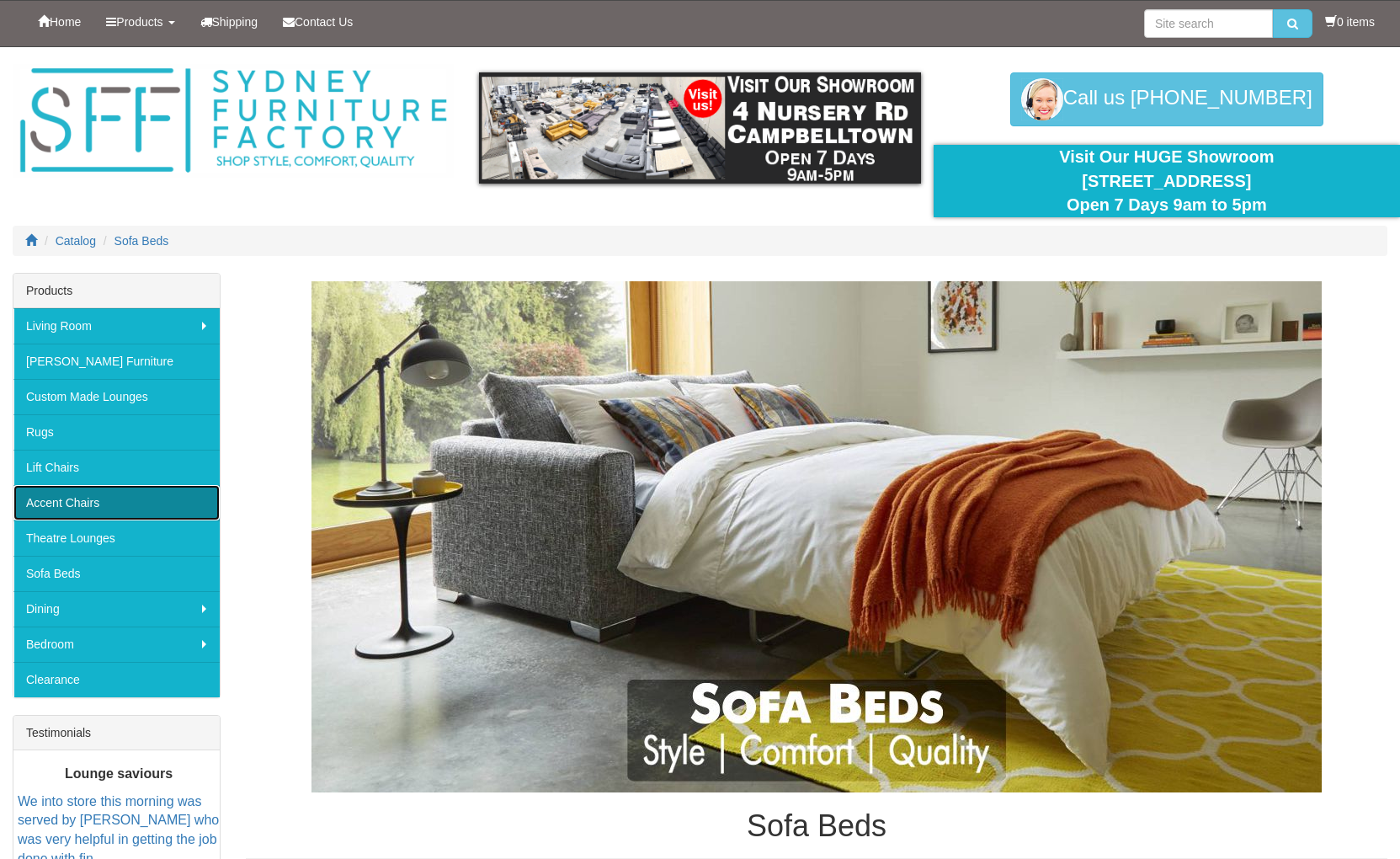
click at [96, 510] on link "Accent Chairs" at bounding box center [116, 503] width 207 height 35
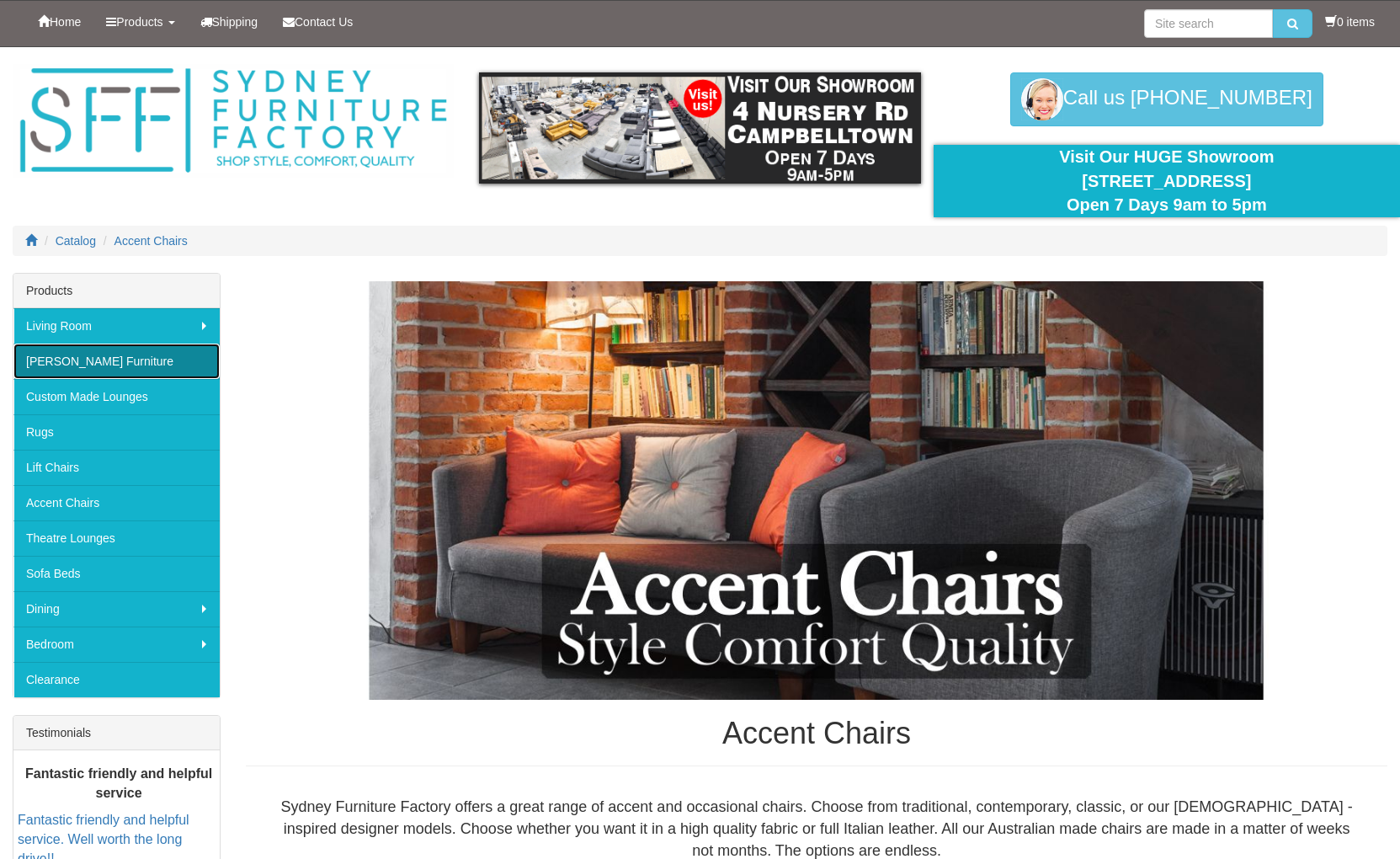
click at [124, 349] on link "[PERSON_NAME] Furniture" at bounding box center [116, 361] width 207 height 35
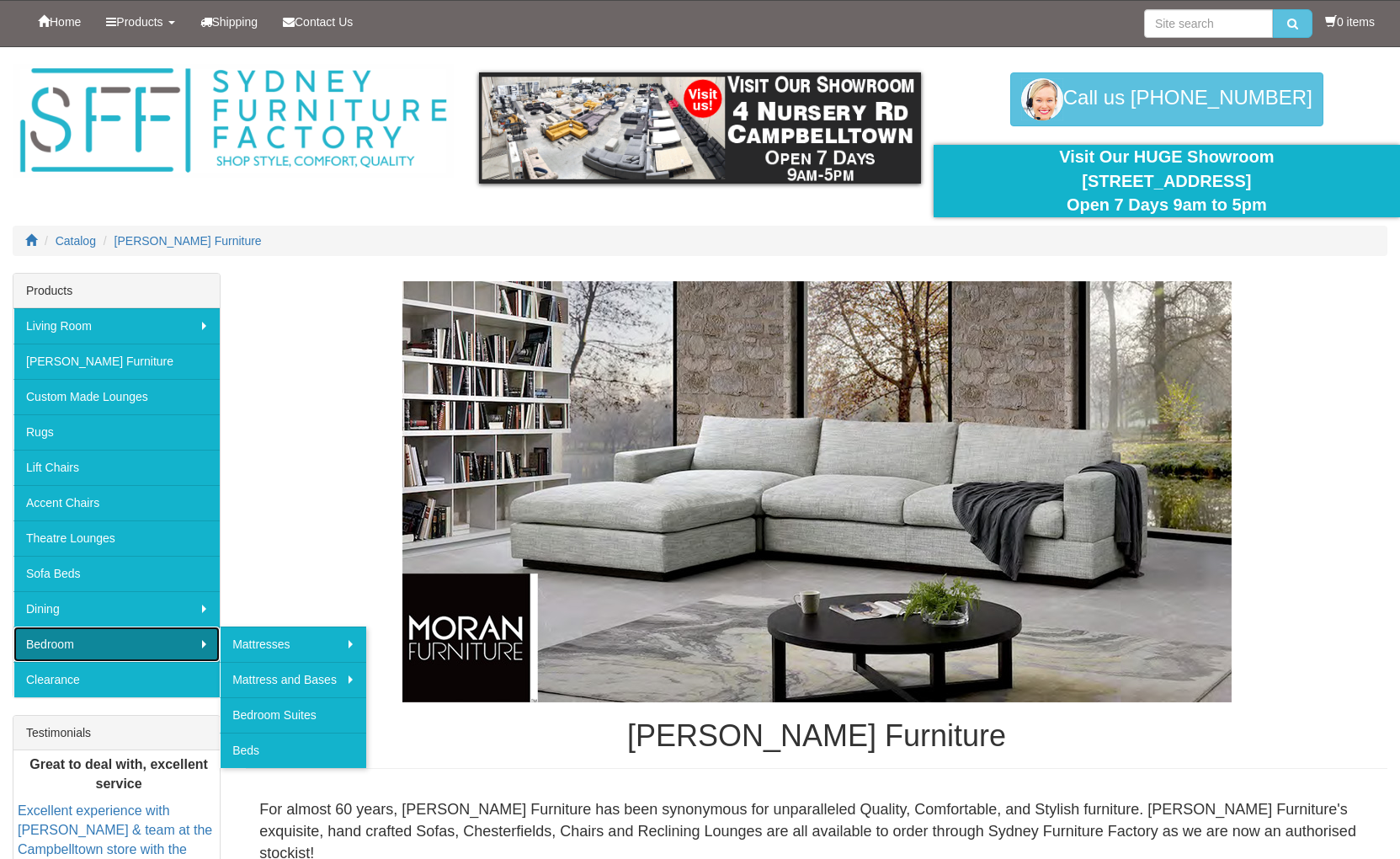
click at [71, 657] on link "Bedroom" at bounding box center [116, 644] width 207 height 35
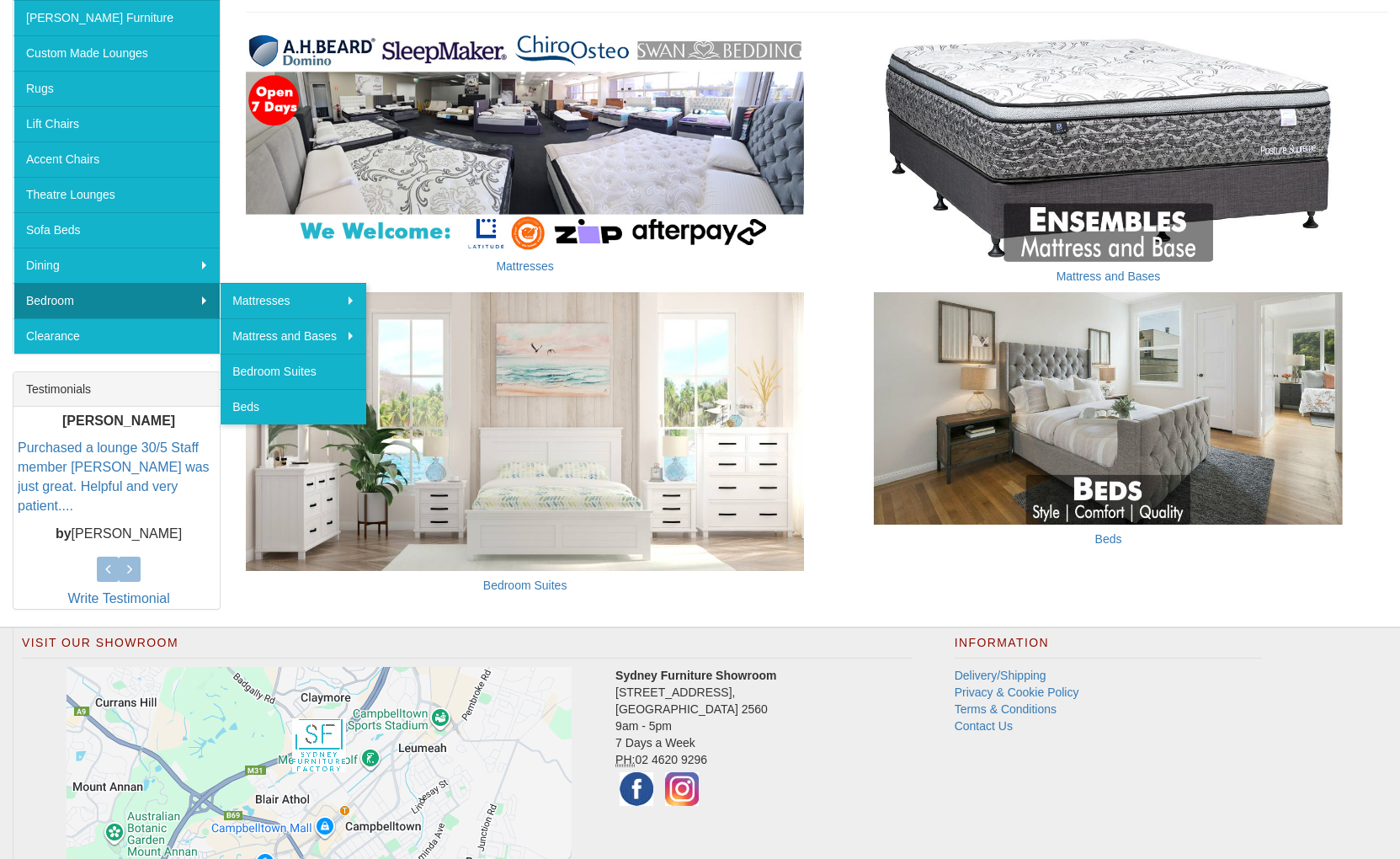
scroll to position [352, 0]
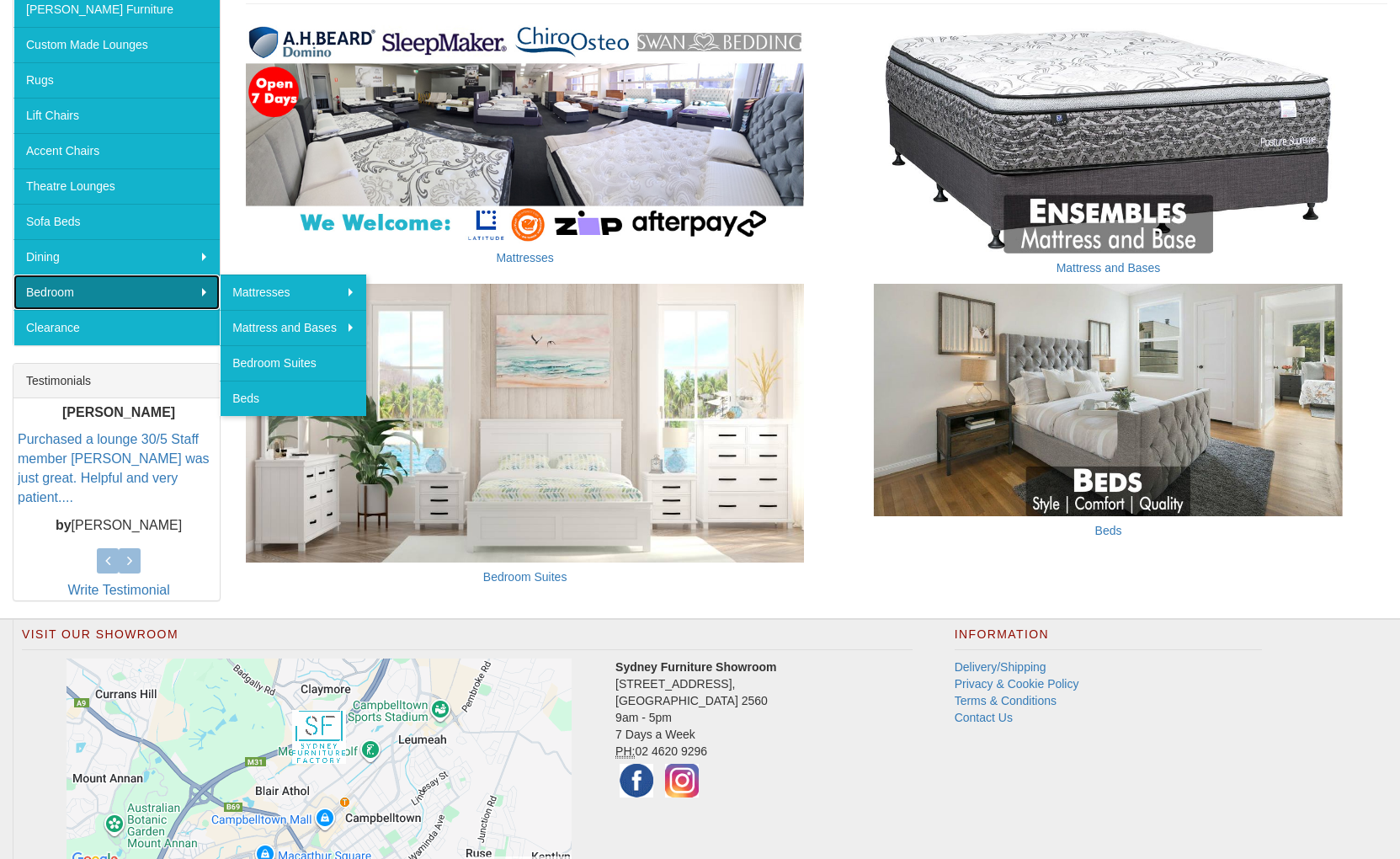
click at [78, 308] on link "Bedroom" at bounding box center [116, 292] width 207 height 35
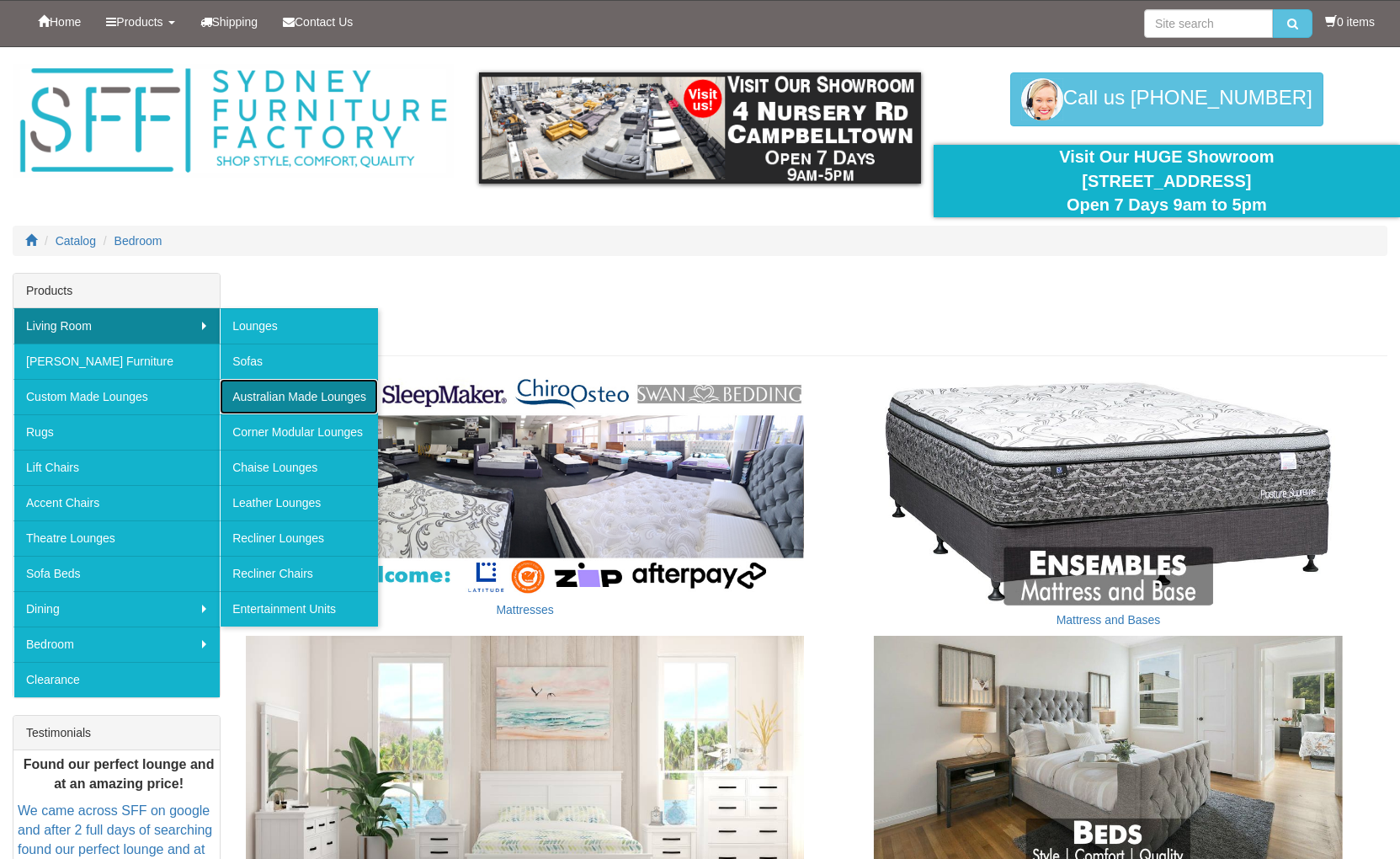
click at [260, 397] on link "Australian Made Lounges" at bounding box center [299, 397] width 158 height 35
